Goal: Book appointment/travel/reservation

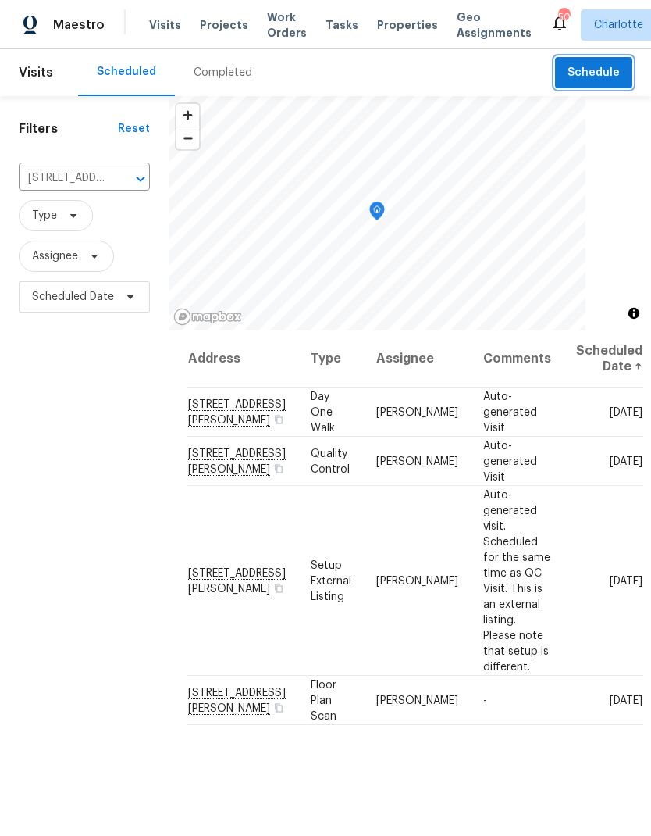
click at [616, 74] on span "Schedule" at bounding box center [594, 73] width 52 height 20
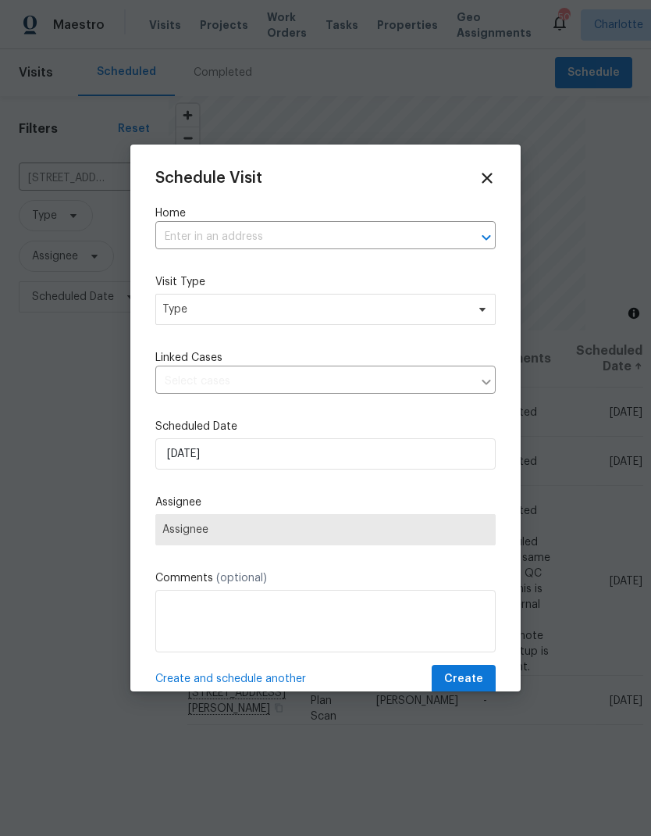
click at [464, 226] on div "​" at bounding box center [325, 237] width 341 height 24
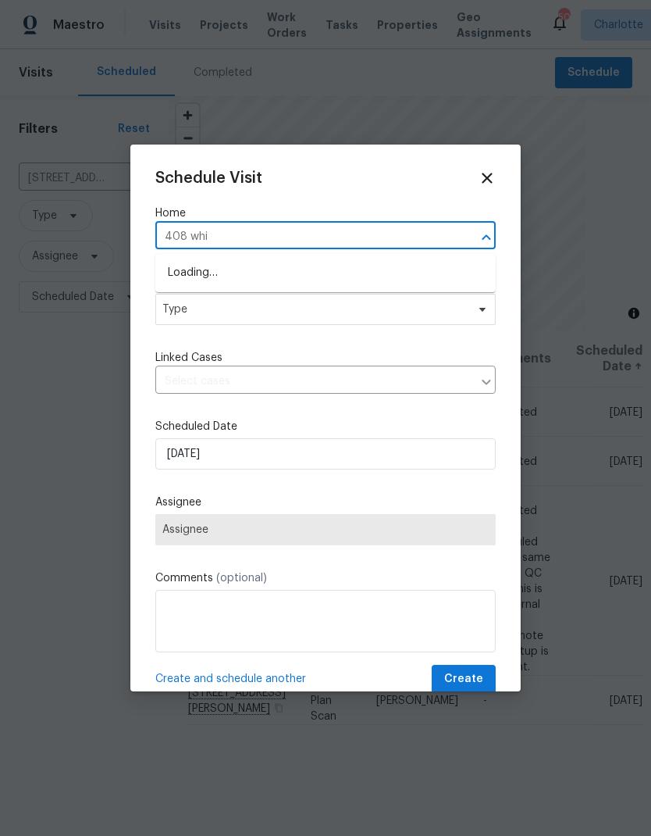
type input "408 whit"
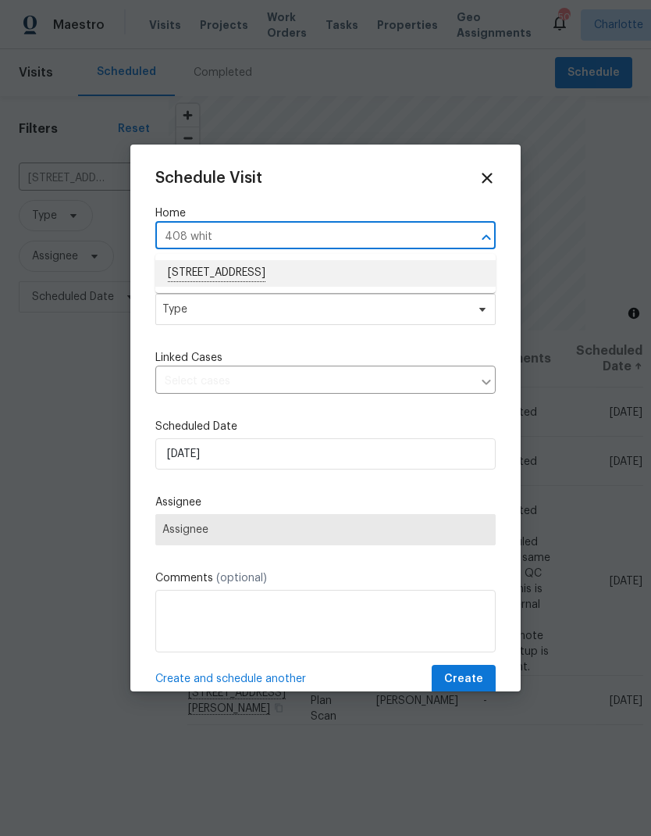
click at [367, 279] on li "[STREET_ADDRESS]" at bounding box center [325, 273] width 341 height 27
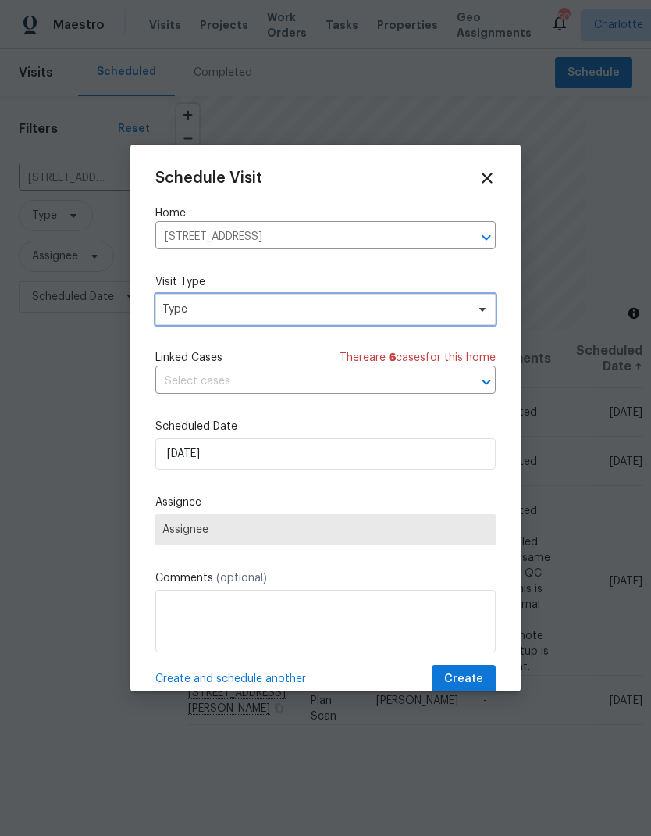
click at [488, 309] on icon at bounding box center [482, 309] width 12 height 12
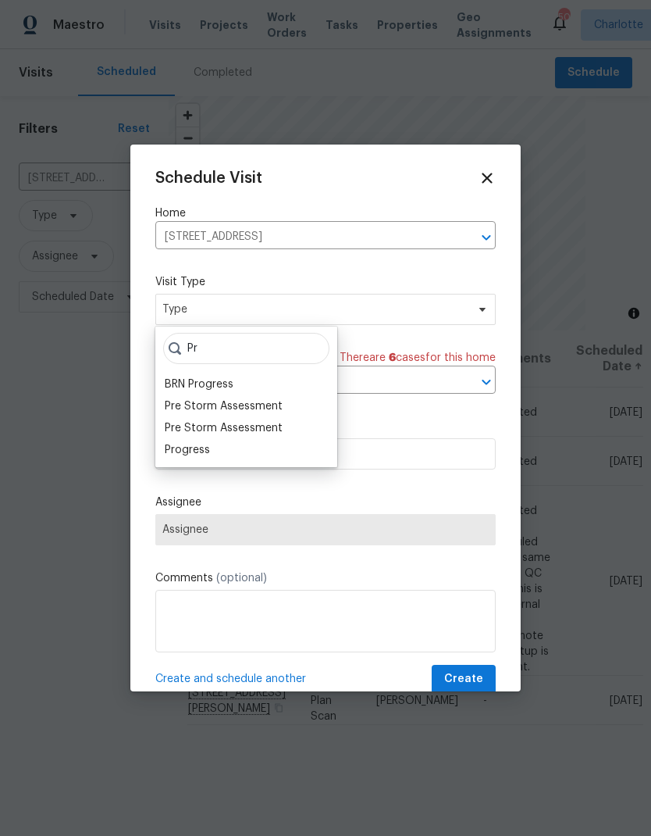
type input "Pr"
click at [170, 455] on div "Progress" at bounding box center [187, 450] width 45 height 16
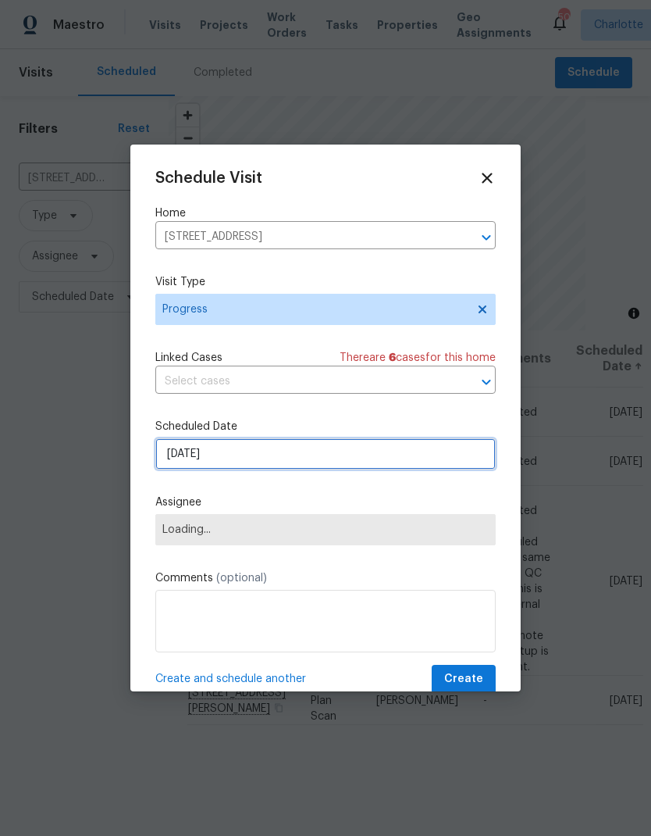
click at [170, 464] on input "[DATE]" at bounding box center [325, 453] width 341 height 31
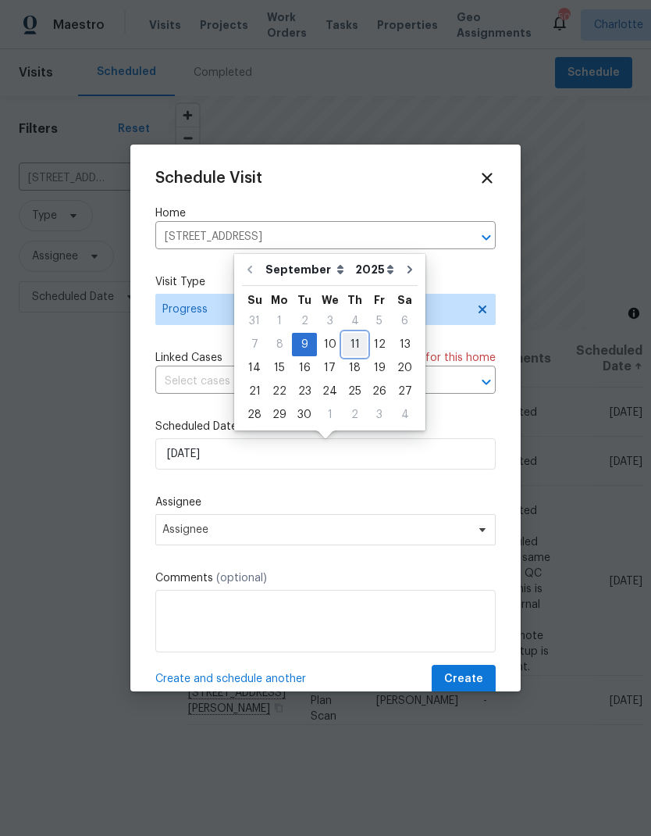
click at [351, 348] on div "11" at bounding box center [355, 345] width 24 height 22
type input "[DATE]"
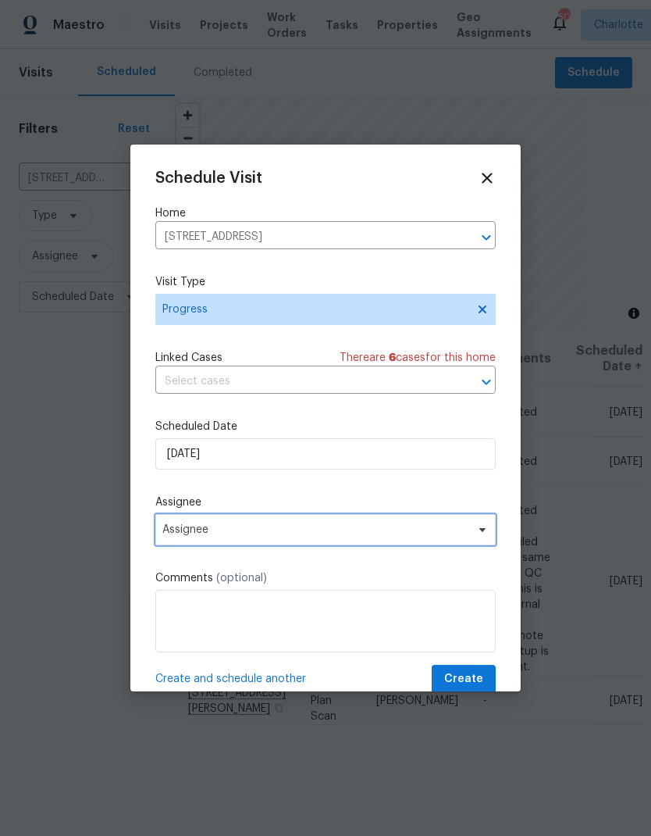
click at [363, 536] on span "Assignee" at bounding box center [315, 529] width 306 height 12
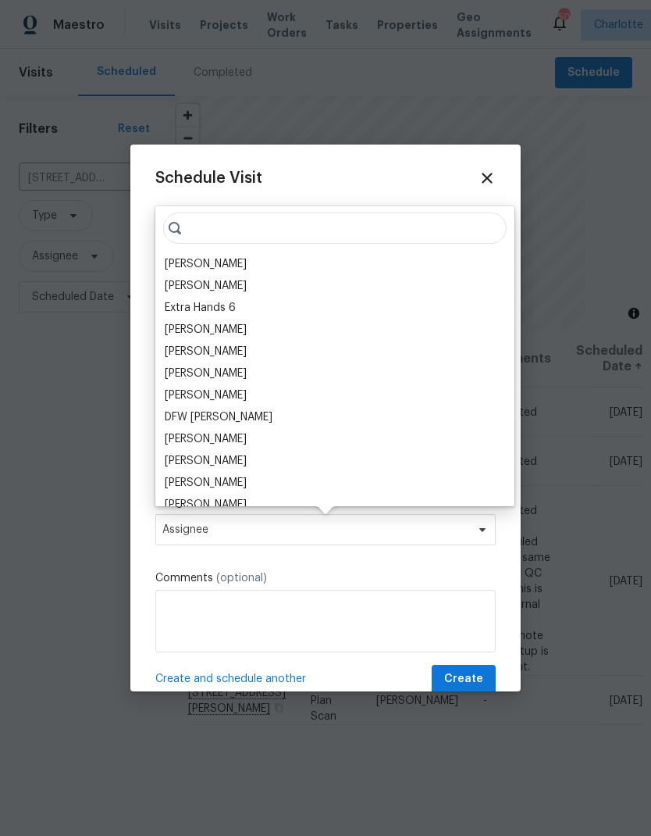
click at [215, 271] on div "[PERSON_NAME]" at bounding box center [206, 264] width 82 height 16
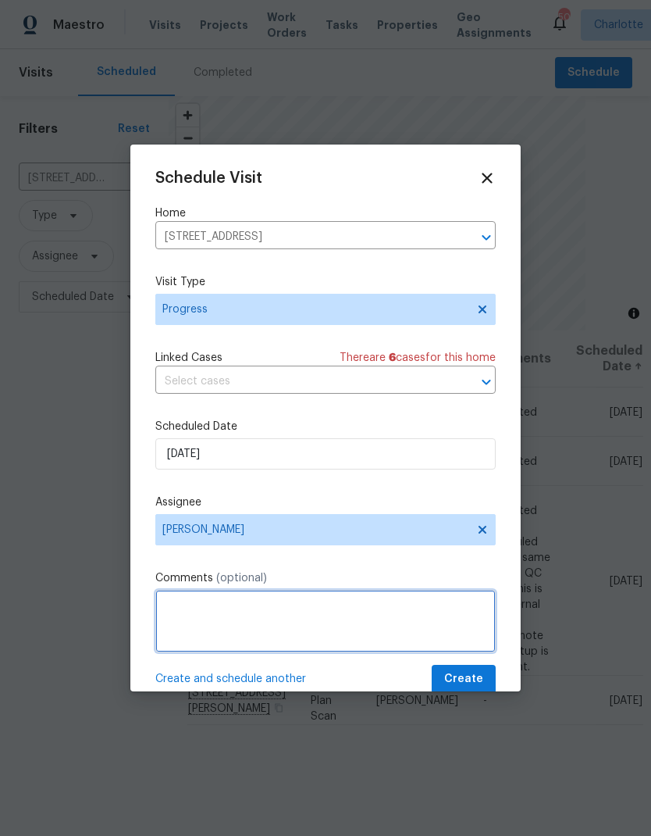
click at [296, 608] on textarea at bounding box center [325, 621] width 341 height 62
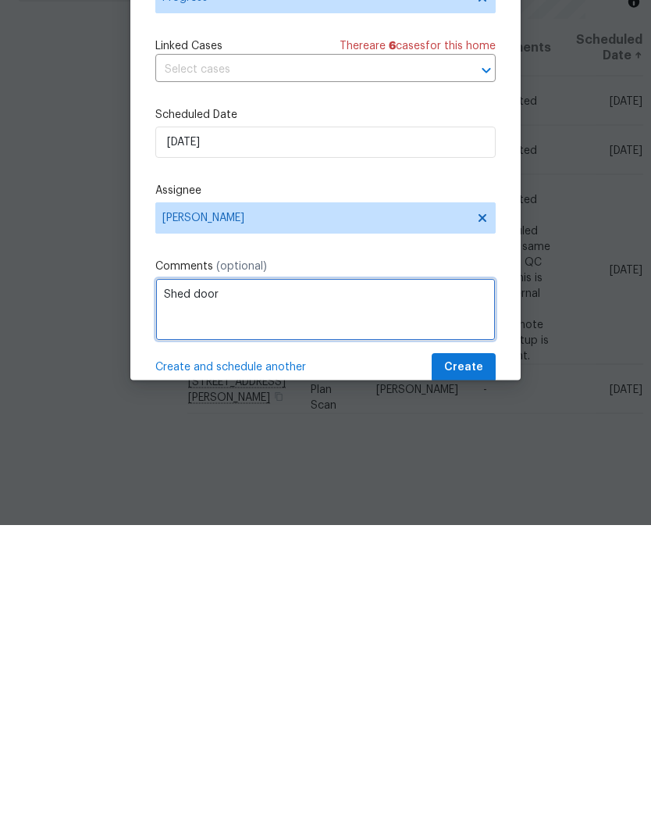
type textarea "Shed door"
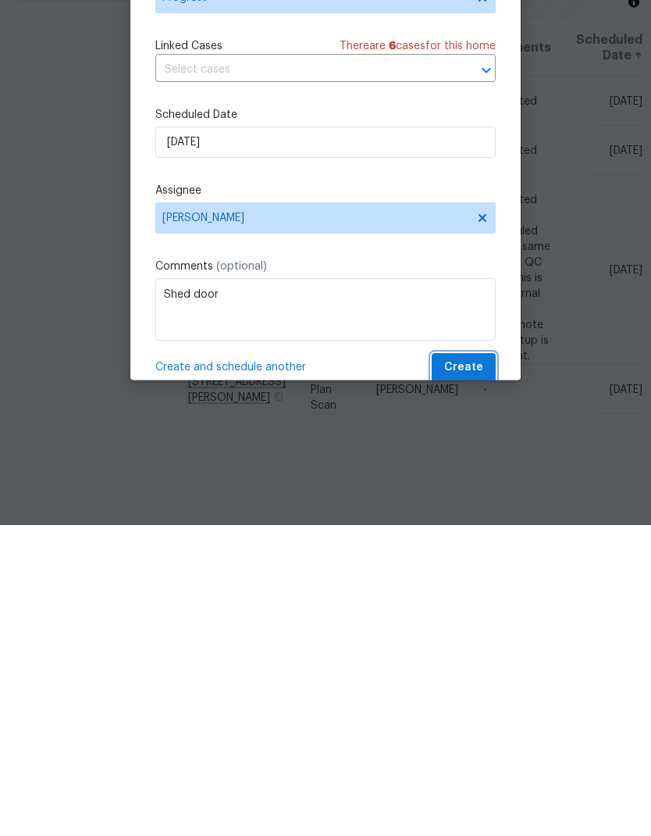
click at [463, 669] on span "Create" at bounding box center [463, 679] width 39 height 20
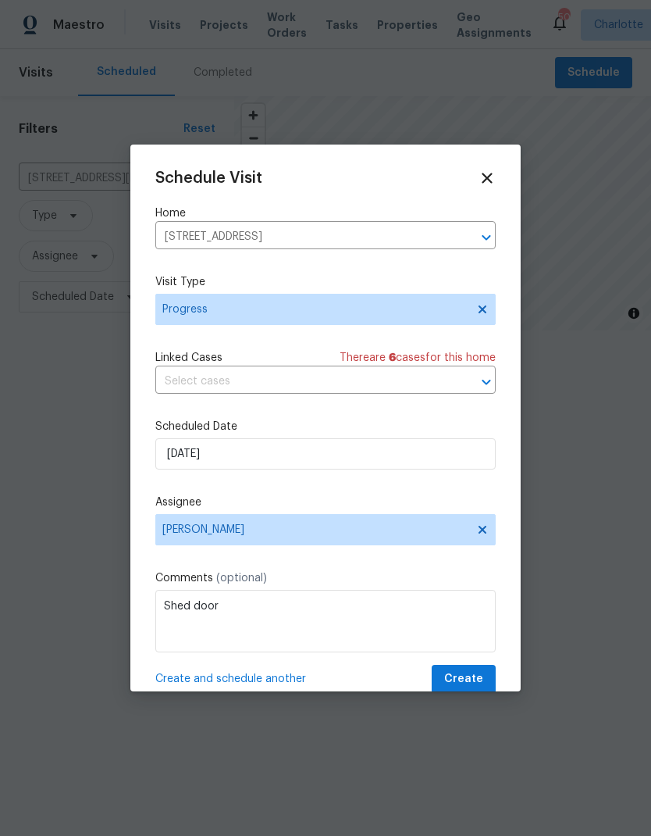
scroll to position [0, 0]
